Goal: Find specific page/section: Find specific page/section

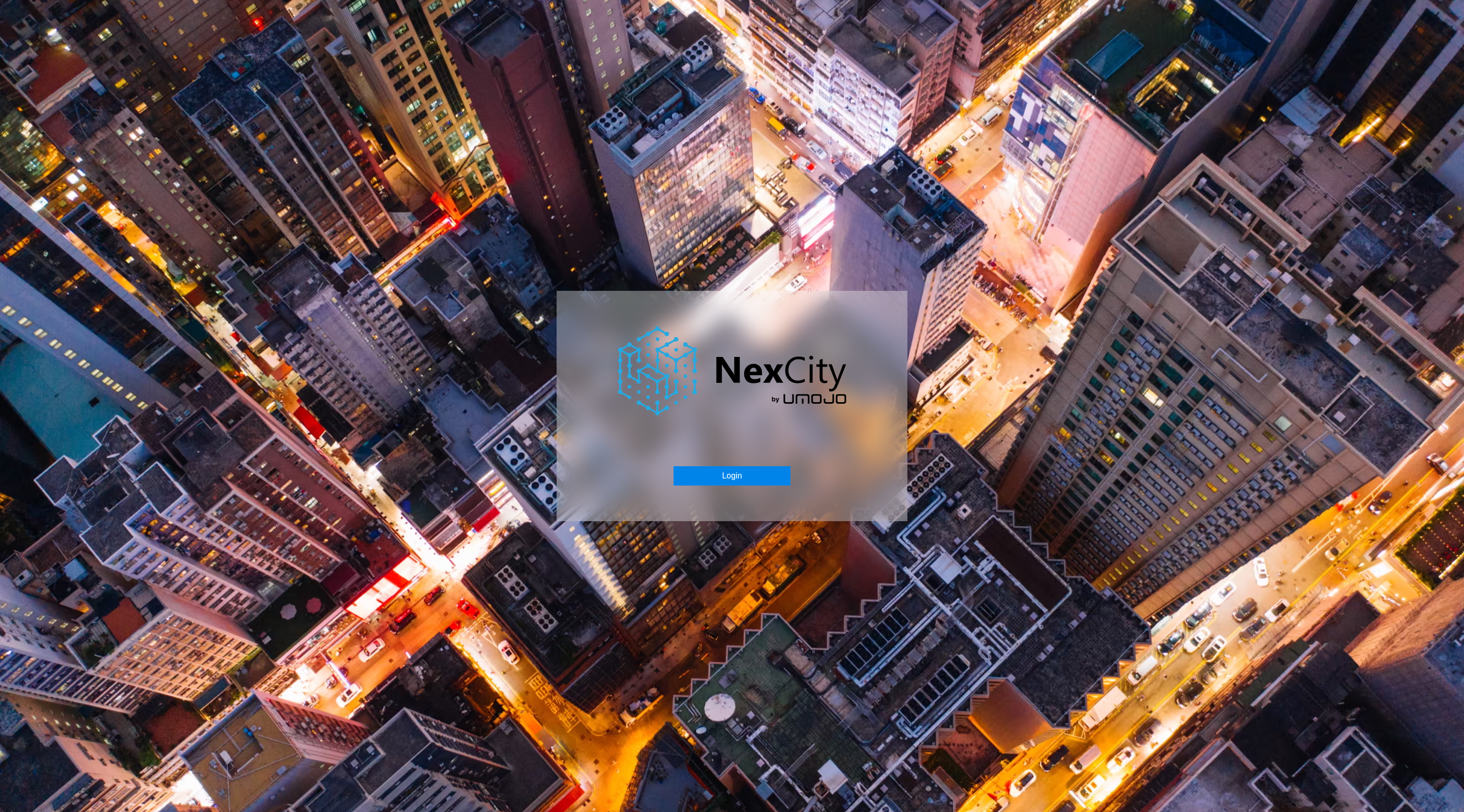
click at [754, 477] on button "Login" at bounding box center [732, 476] width 117 height 19
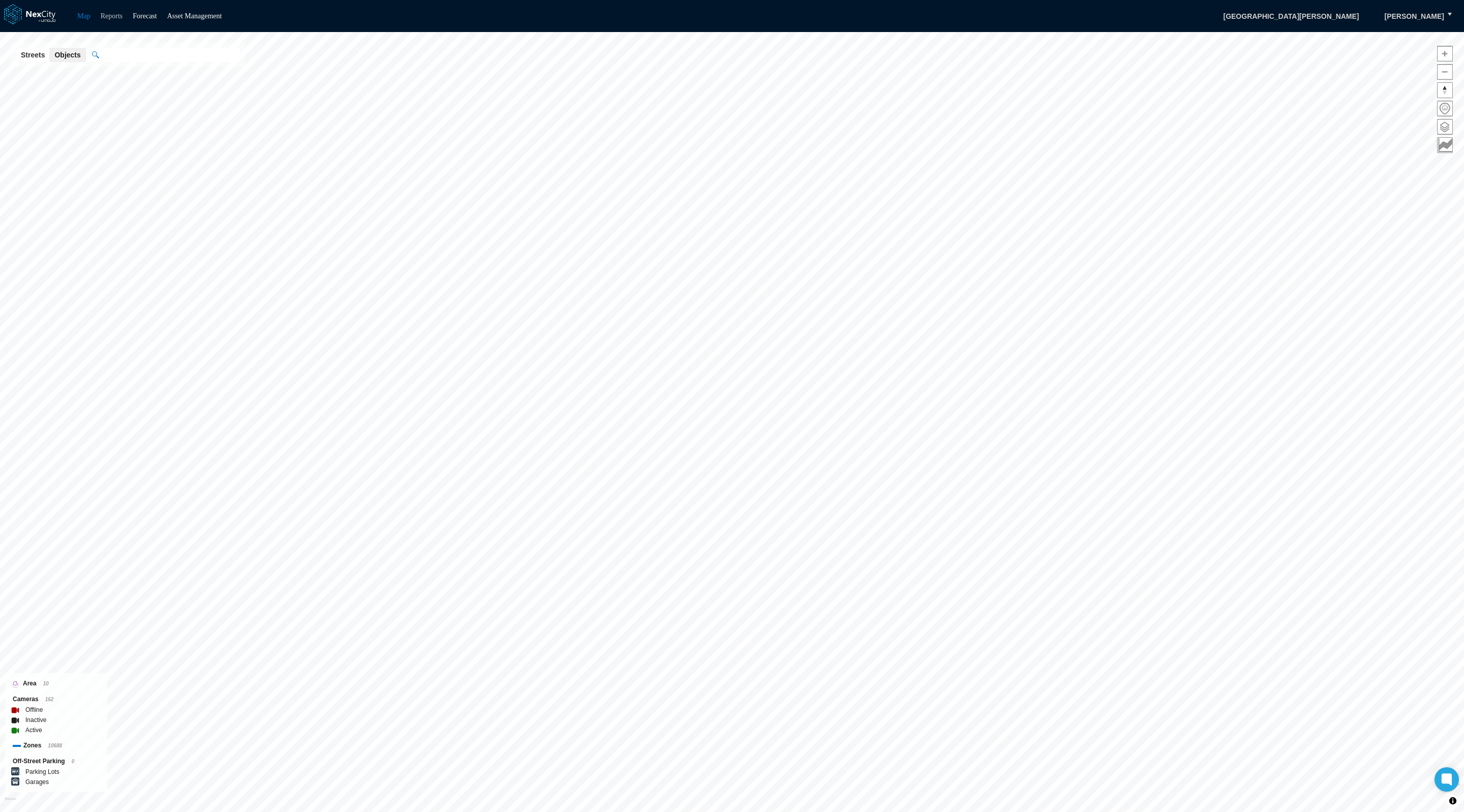
click at [114, 16] on link "Reports" at bounding box center [112, 16] width 22 height 8
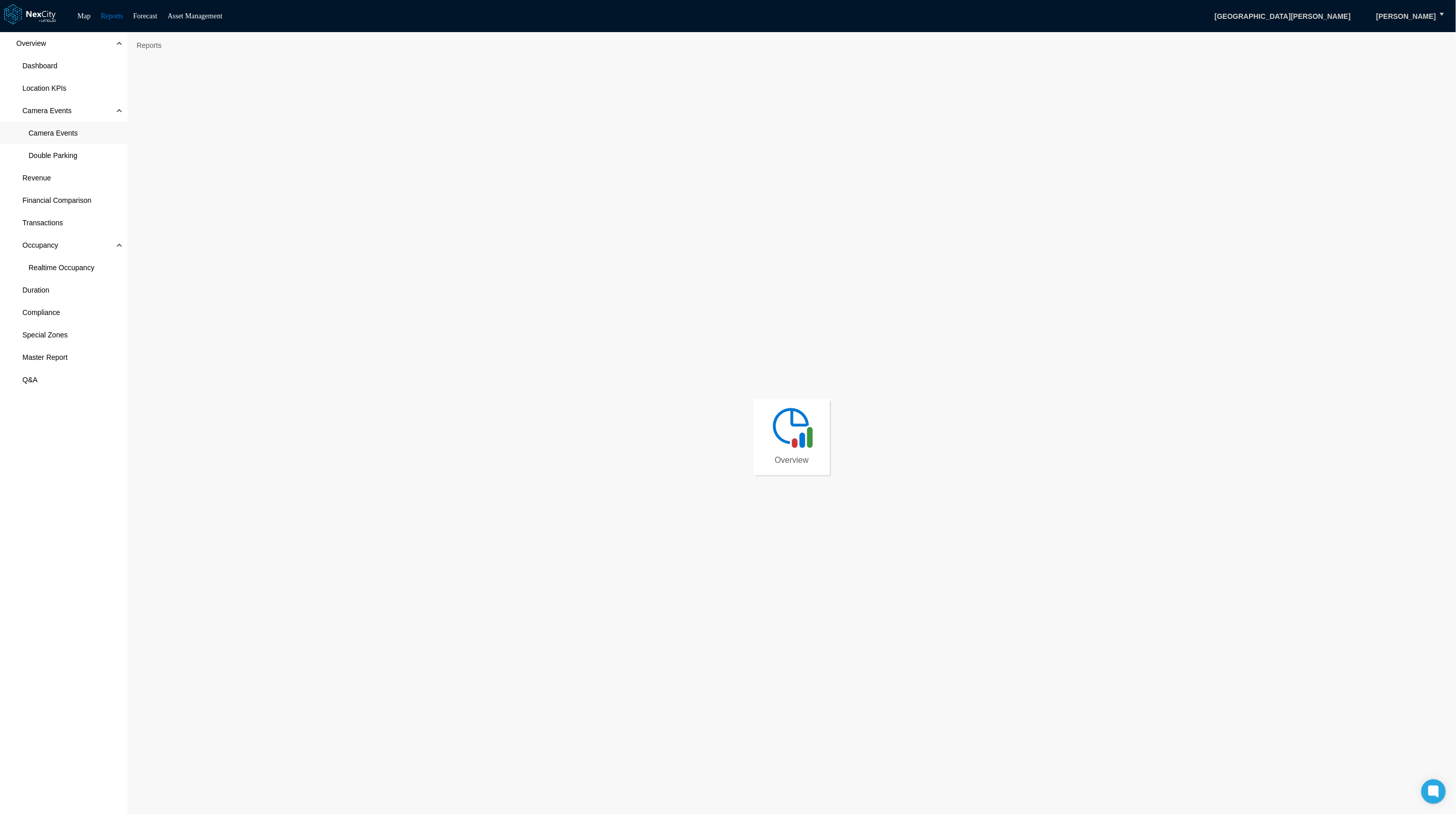
click at [59, 131] on span "Camera Events" at bounding box center [53, 133] width 49 height 10
click at [54, 128] on span "Camera Events" at bounding box center [53, 133] width 49 height 10
click at [70, 657] on div "Overview Dashboard Location KPIs Camera Events Camera Events Double Parking Rev…" at bounding box center [63, 423] width 127 height 782
